Goal: Transaction & Acquisition: Register for event/course

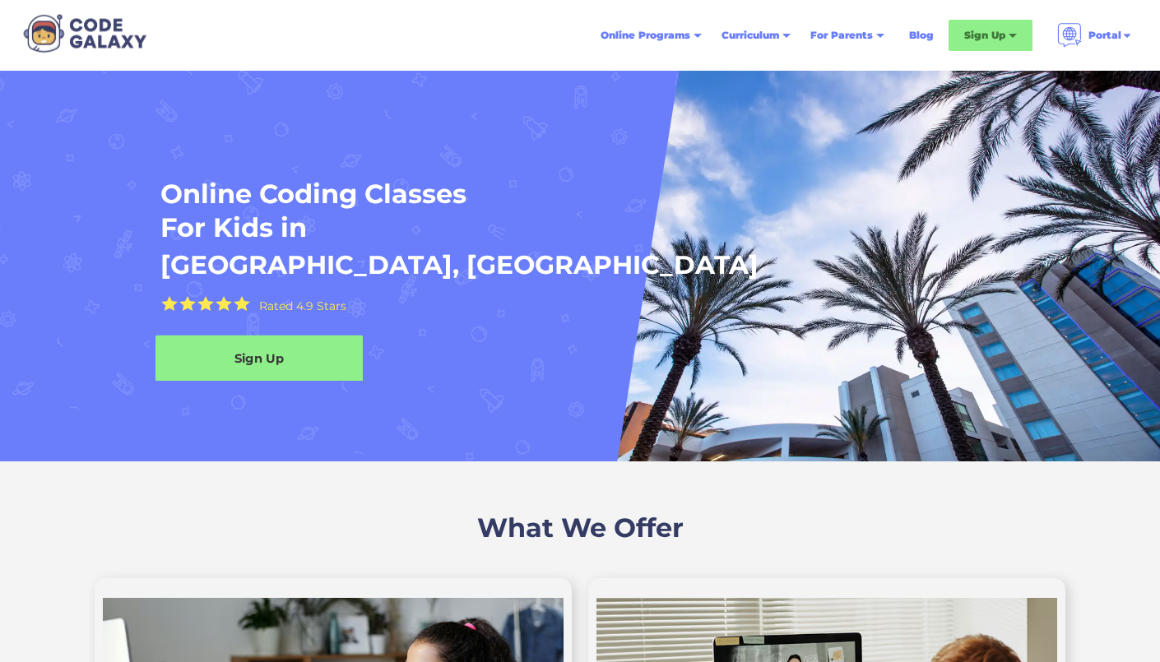
click at [329, 347] on div "Sign Up" at bounding box center [259, 358] width 207 height 47
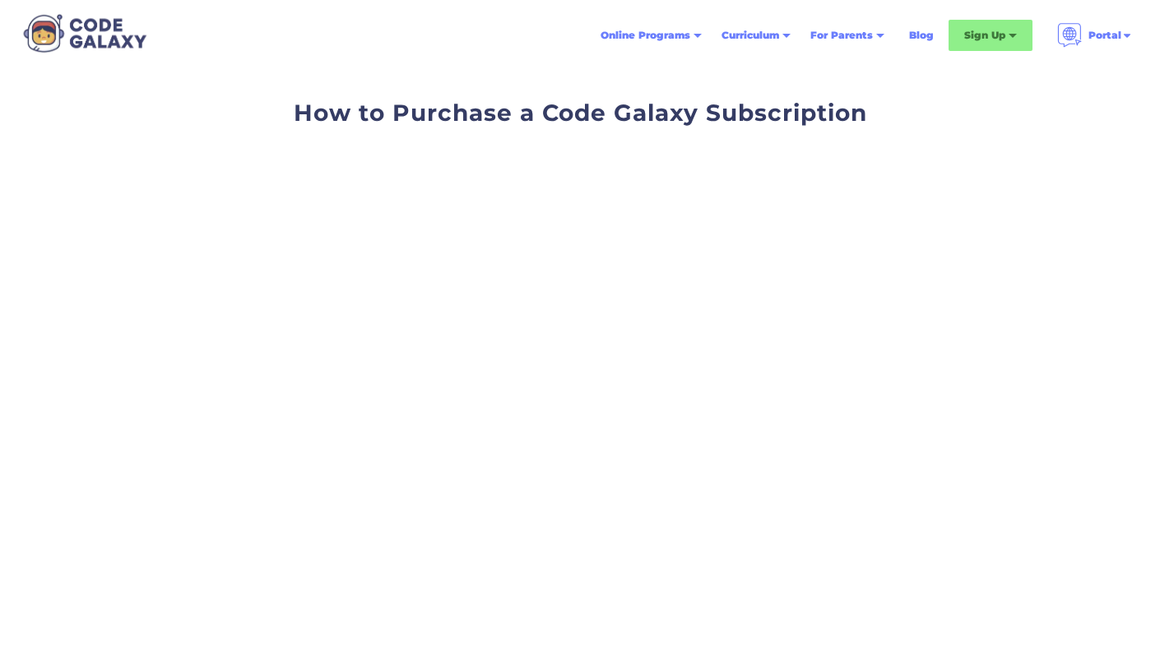
scroll to position [2, 0]
click at [983, 17] on nav "Online Programs Weekly Classes 1x or 2x a week classes 1x1 Tutoring Private cla…" at bounding box center [867, 35] width 552 height 44
click at [981, 32] on div "Sign Up" at bounding box center [984, 35] width 41 height 16
click at [992, 86] on div "Weekly Classes & Private Tutoring" at bounding box center [1028, 83] width 129 height 40
